Goal: Task Accomplishment & Management: Manage account settings

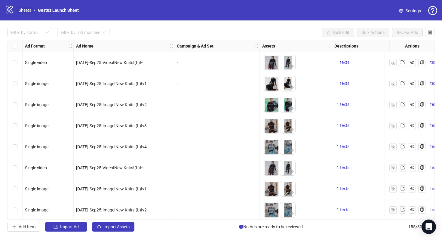
click at [26, 11] on link "Sheets" at bounding box center [24, 10] width 15 height 7
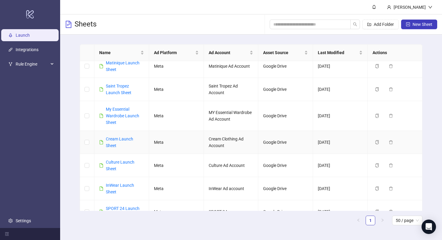
scroll to position [179, 0]
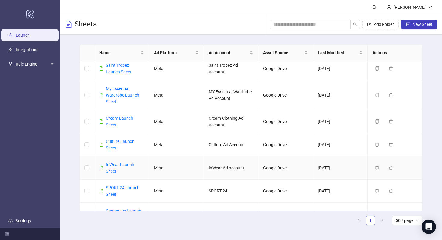
click at [112, 161] on div "InWear Launch Sheet" at bounding box center [125, 167] width 38 height 13
click at [114, 162] on link "InWear Launch Sheet" at bounding box center [120, 167] width 28 height 11
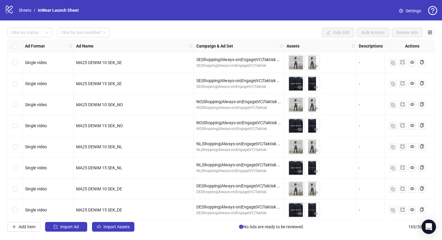
click at [414, 11] on span "Settings" at bounding box center [413, 11] width 15 height 7
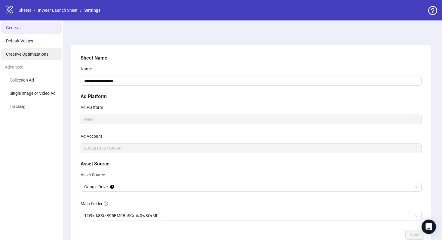
click at [41, 57] on li "Creative Optimizations" at bounding box center [31, 54] width 60 height 12
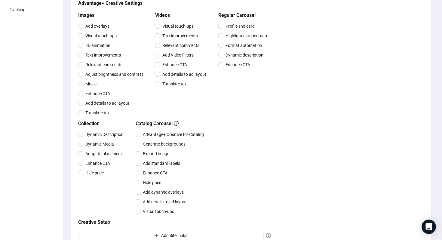
scroll to position [208, 0]
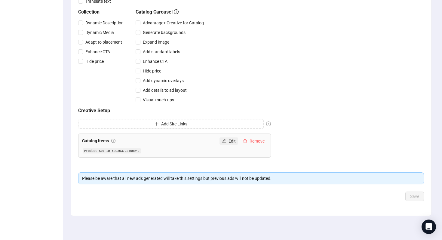
click at [231, 140] on span "Edit" at bounding box center [232, 141] width 7 height 5
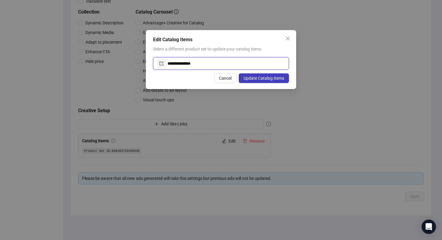
click at [226, 65] on input "**********" at bounding box center [227, 64] width 118 height 10
paste input "*"
type input "**********"
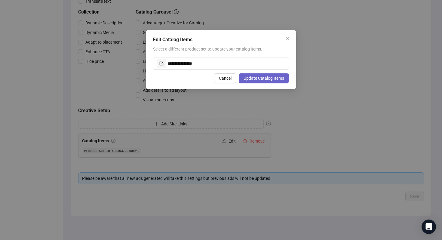
click at [255, 82] on button "Update Catalog Items" at bounding box center [264, 78] width 50 height 10
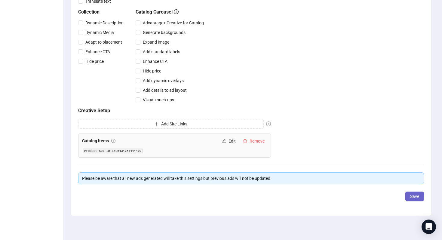
click at [411, 195] on span "Save" at bounding box center [414, 196] width 9 height 5
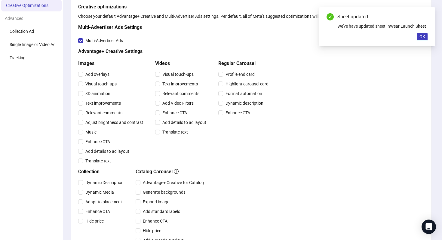
scroll to position [0, 0]
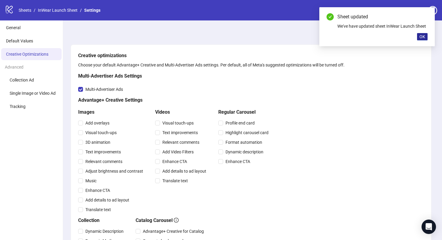
click at [422, 36] on span "OK" at bounding box center [423, 36] width 6 height 5
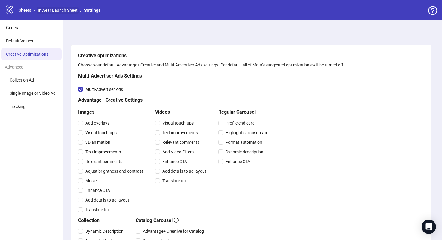
click at [58, 12] on link "InWear Launch Sheet" at bounding box center [58, 10] width 42 height 7
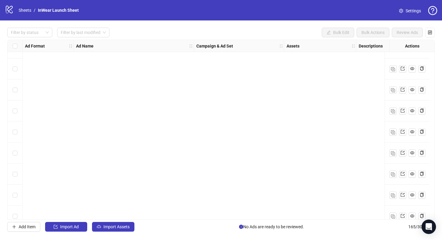
scroll to position [954, 0]
